Goal: Task Accomplishment & Management: Use online tool/utility

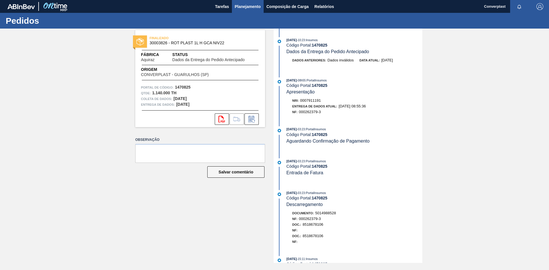
click at [245, 6] on font "Planejamento" at bounding box center [248, 6] width 26 height 5
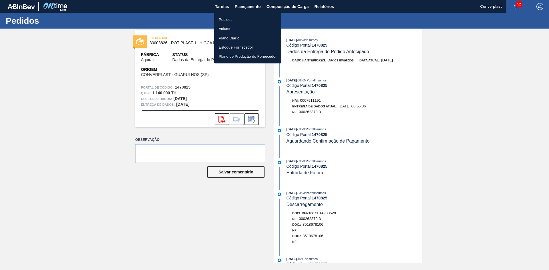
click at [229, 17] on font "Pedidos" at bounding box center [226, 20] width 14 height 6
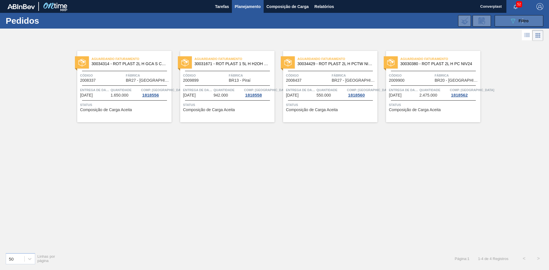
drag, startPoint x: 523, startPoint y: 15, endPoint x: 518, endPoint y: 19, distance: 6.2
click at [521, 17] on div "089F7B8B-B2A5-4AFE-B5C0-19BA573D28AC Filtro Código Pedido Portal × 2008437 × 20…" at bounding box center [318, 20] width 455 height 17
drag, startPoint x: 518, startPoint y: 19, endPoint x: 491, endPoint y: 24, distance: 26.8
click at [517, 19] on div "089F7B8B-B2A5-4AFE-B5C0-19BA573D28AC Filtro" at bounding box center [519, 20] width 19 height 7
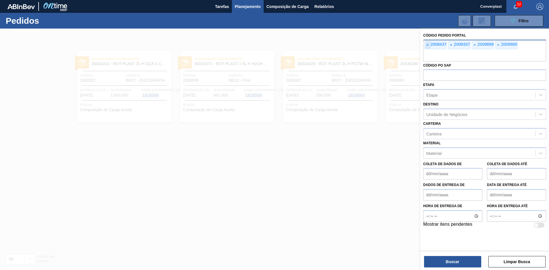
click at [430, 44] on span "×" at bounding box center [427, 44] width 5 height 7
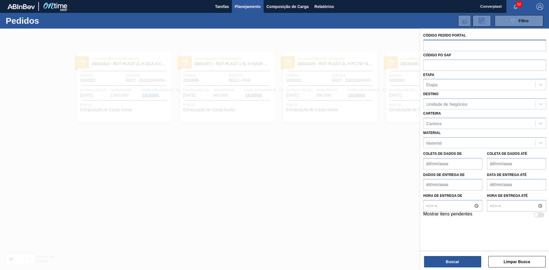
click at [430, 44] on input "text" at bounding box center [485, 45] width 123 height 11
paste input "text"
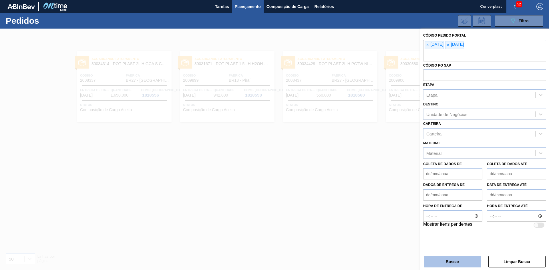
click at [440, 259] on button "Buscar" at bounding box center [452, 261] width 57 height 11
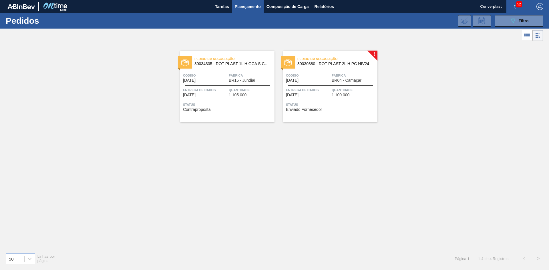
click at [242, 108] on div "Status Contraproposta" at bounding box center [228, 106] width 90 height 9
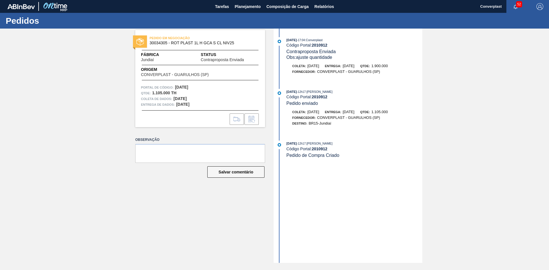
click at [283, 203] on div "[DATE] 17:04 : Converplast Código Portal: 2010912 Contraproposta Enviada Obs: a…" at bounding box center [348, 146] width 147 height 235
click at [246, 8] on font "Planejamento" at bounding box center [248, 6] width 26 height 5
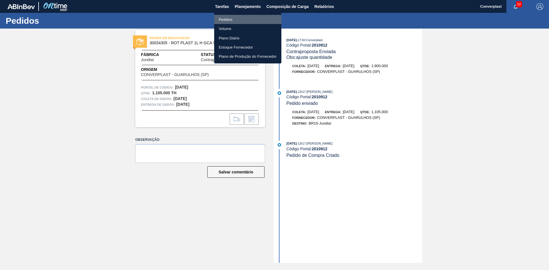
click at [239, 19] on li "Pedidos" at bounding box center [247, 19] width 67 height 9
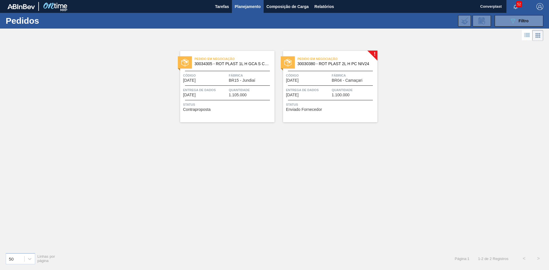
click at [321, 100] on div at bounding box center [330, 100] width 85 height 0
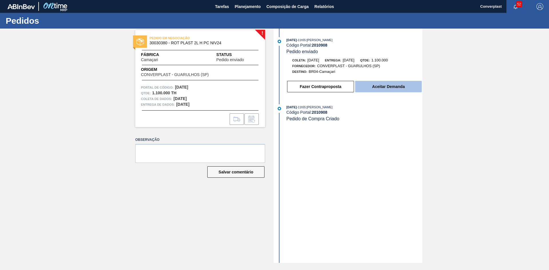
click at [370, 86] on button "Aceitar Demanda" at bounding box center [388, 86] width 67 height 11
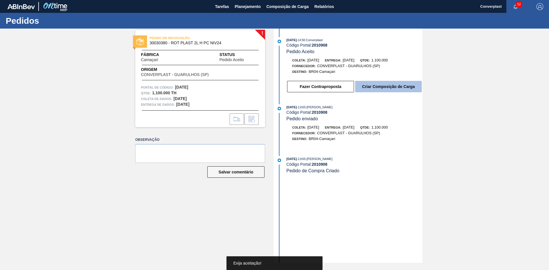
click at [374, 83] on button "Criar Composição de Carga" at bounding box center [388, 86] width 67 height 11
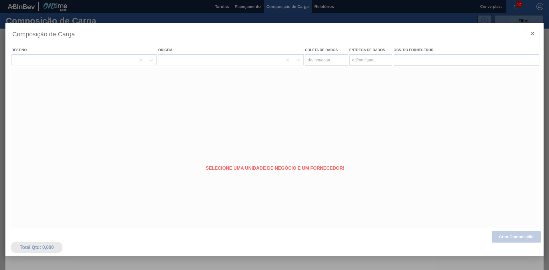
type coleta "[DATE]"
type entrega "[DATE]"
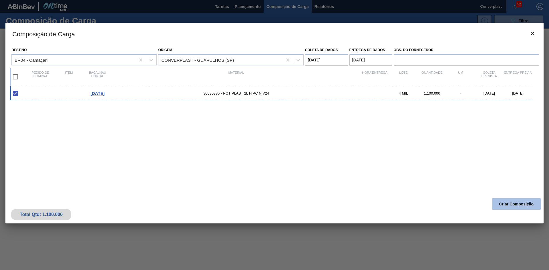
click at [511, 200] on button "Criar Composição" at bounding box center [516, 204] width 49 height 11
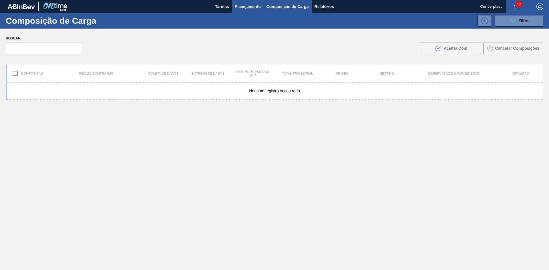
click at [239, 6] on font "Planejamento" at bounding box center [248, 6] width 26 height 5
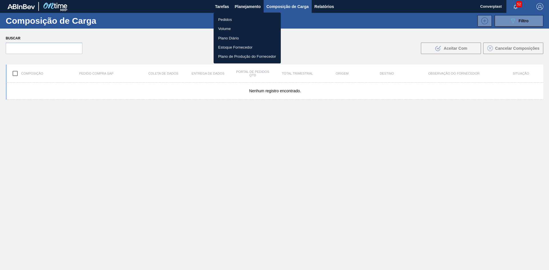
click at [232, 16] on li "Pedidos" at bounding box center [247, 19] width 67 height 9
